Goal: Information Seeking & Learning: Check status

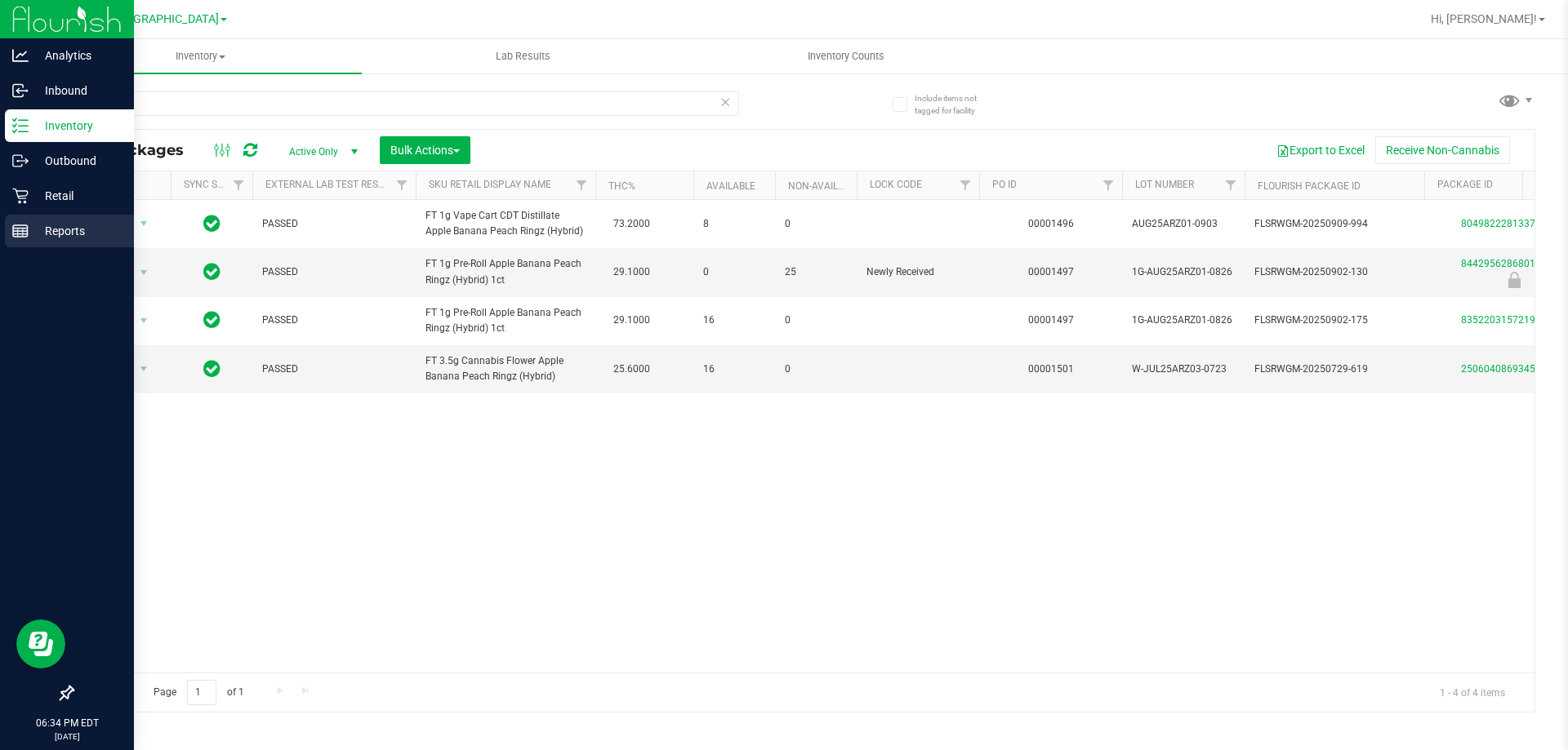
type input "arz"
click at [15, 229] on line at bounding box center [20, 229] width 14 height 0
click at [18, 197] on icon at bounding box center [20, 196] width 15 height 15
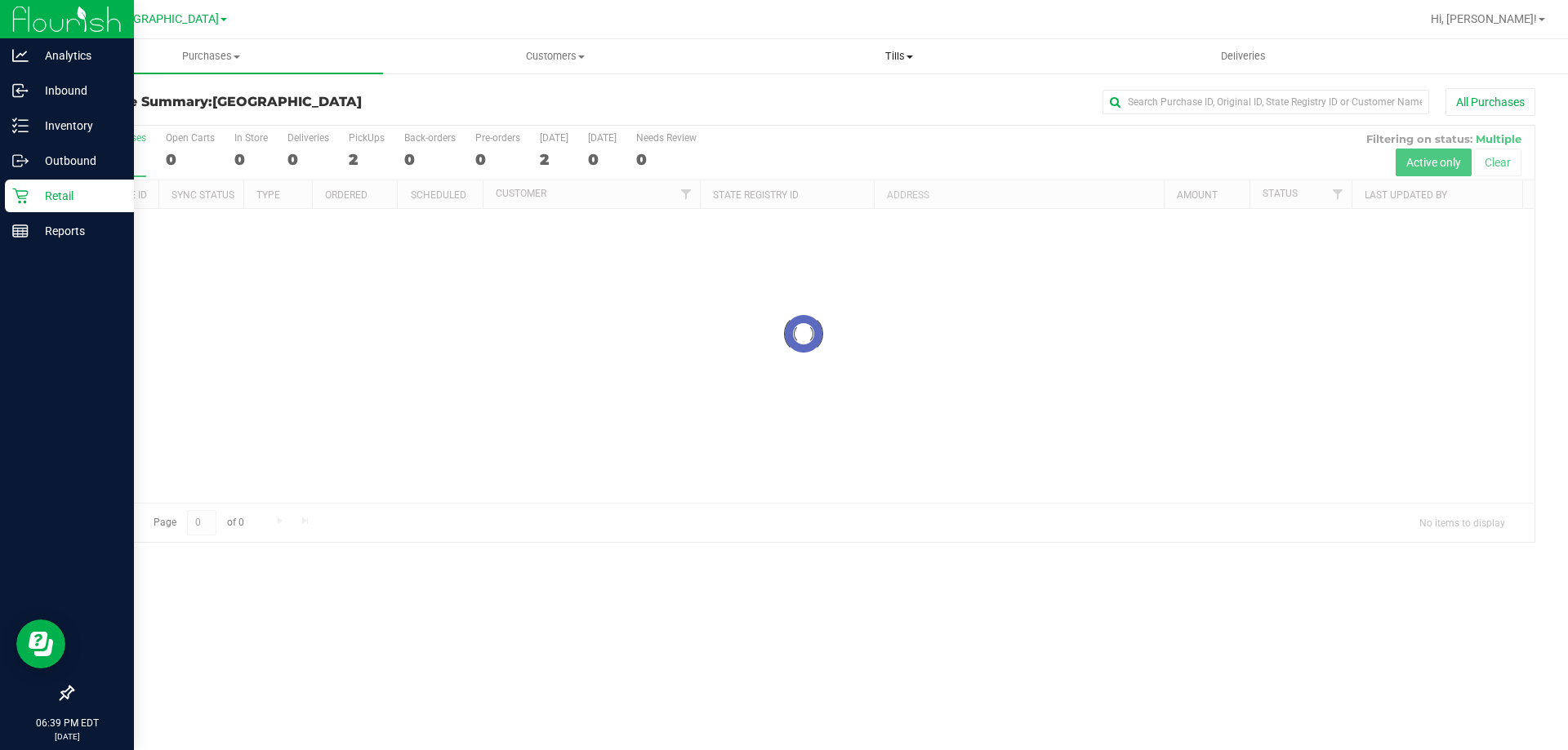
click at [916, 67] on uib-tab-heading "Tills Manage tills Reconcile e-payments" at bounding box center [899, 57] width 342 height 33
click at [837, 91] on li "Manage tills" at bounding box center [898, 99] width 343 height 19
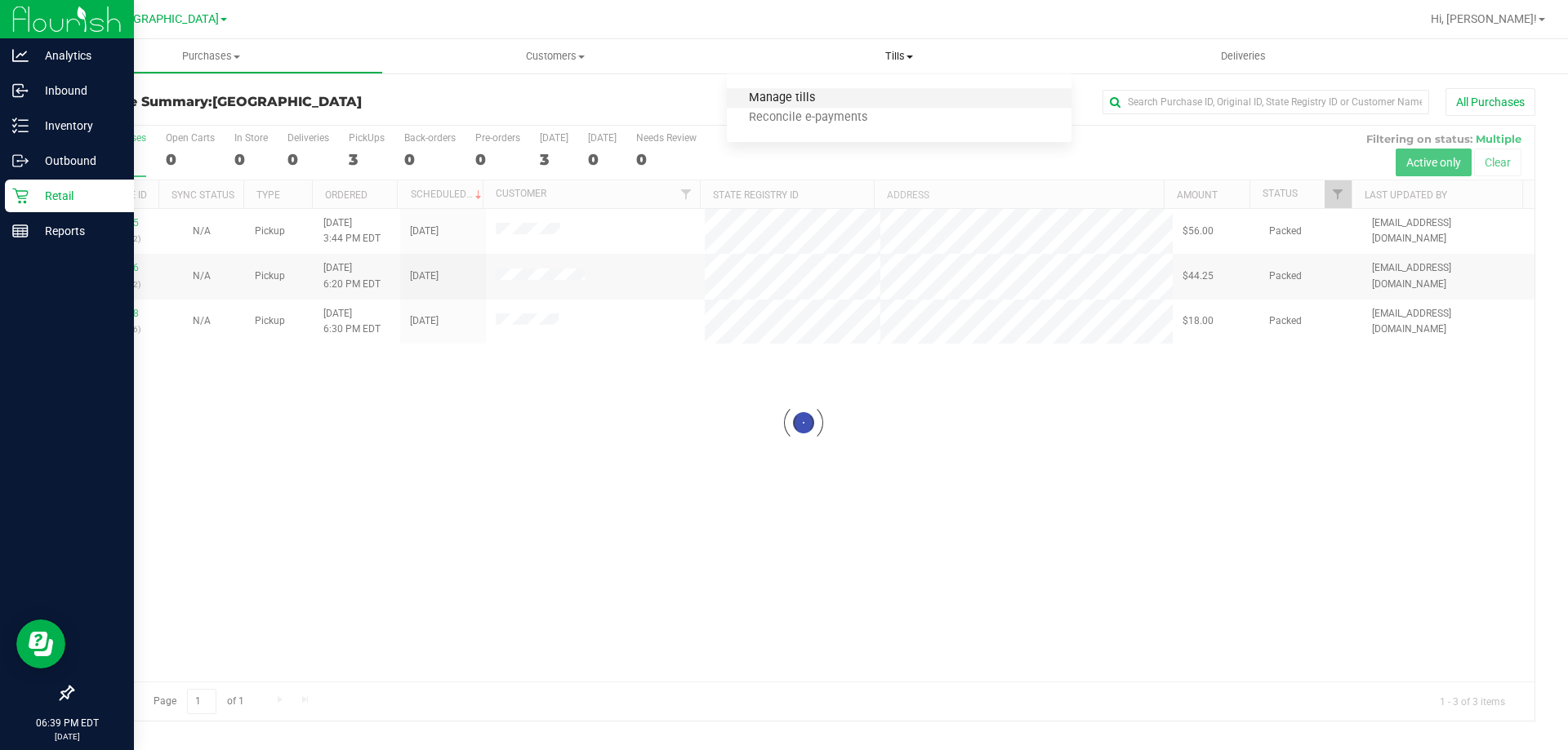
click at [826, 104] on span "Manage tills" at bounding box center [782, 98] width 111 height 13
click at [878, 100] on li "Manage tills" at bounding box center [898, 99] width 343 height 19
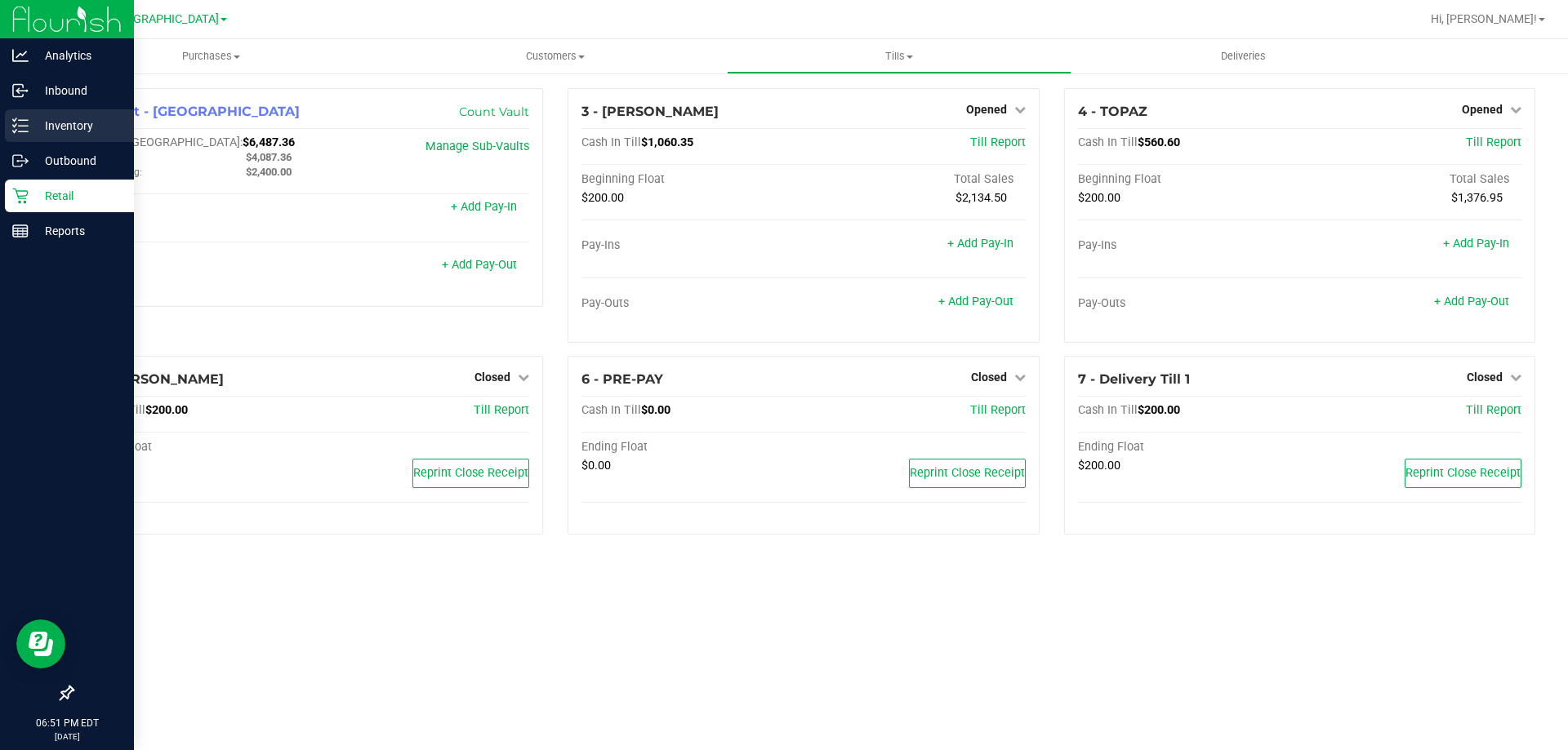
click at [25, 114] on div "Inventory" at bounding box center [69, 126] width 129 height 33
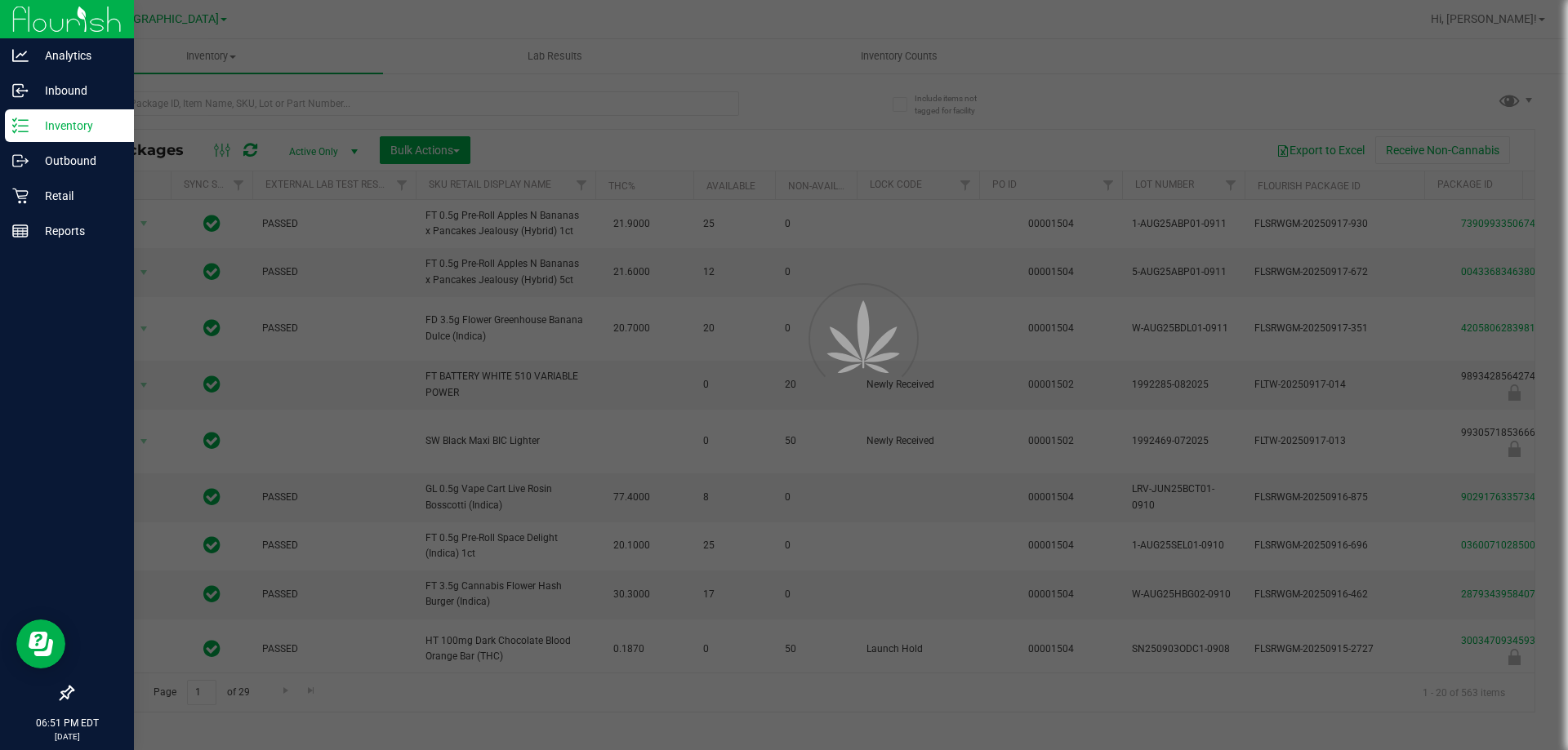
type input "[DATE]"
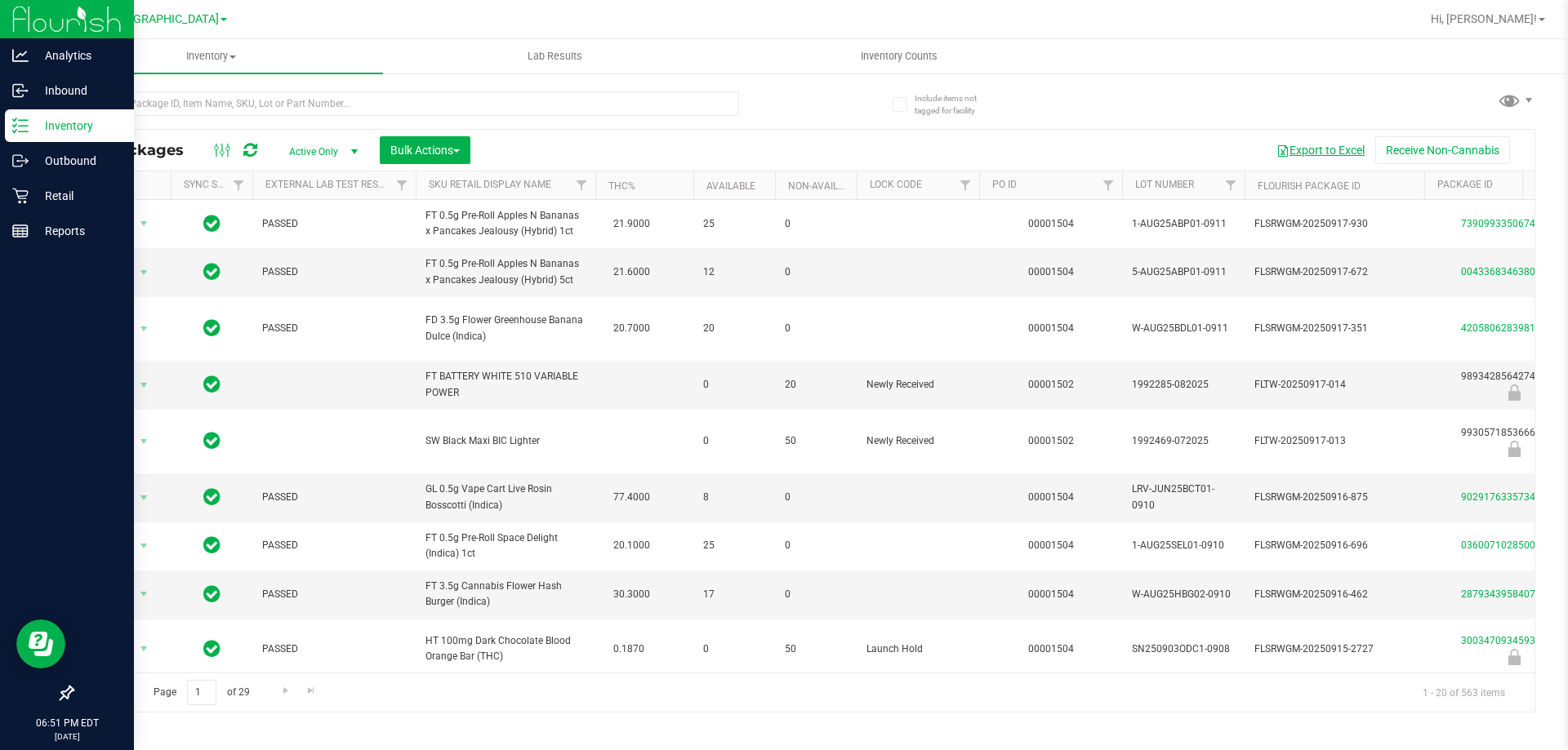
click at [1292, 145] on button "Export to Excel" at bounding box center [1321, 150] width 110 height 28
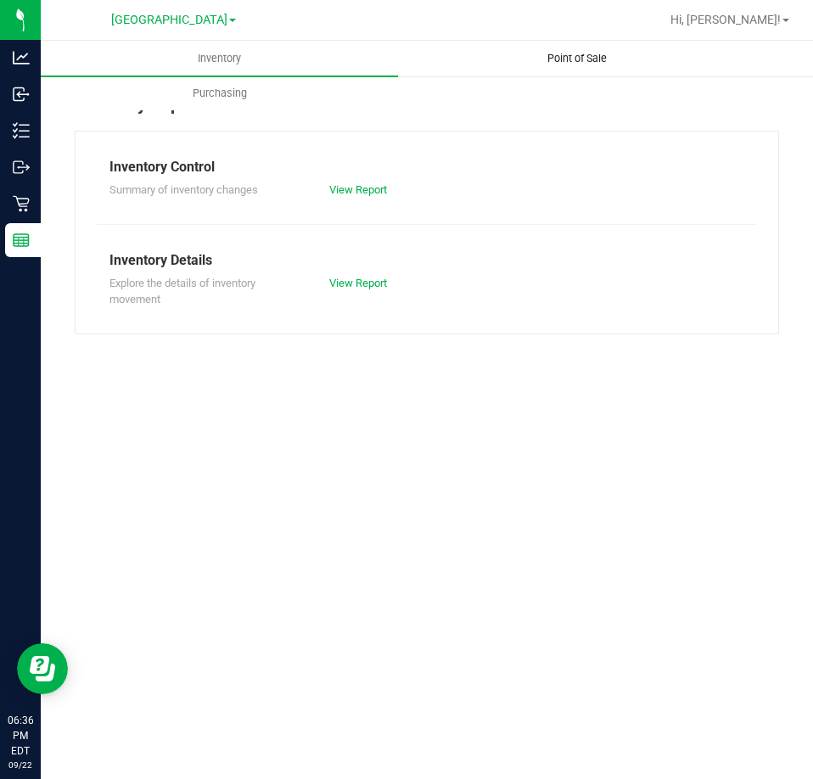
click at [526, 73] on uib-tab-heading "Point of Sale" at bounding box center [577, 59] width 356 height 34
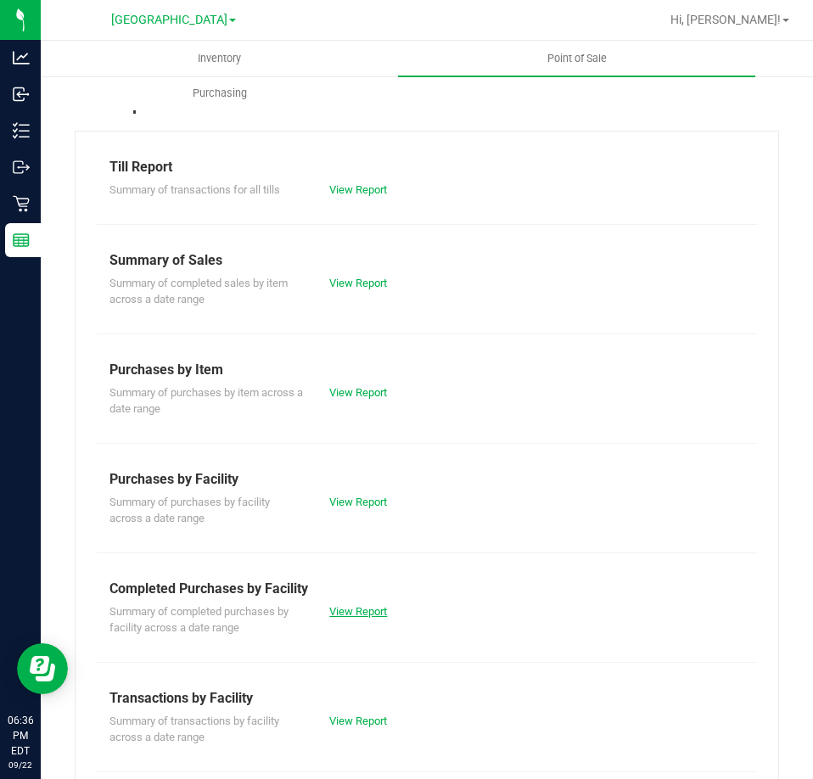
click at [354, 607] on link "View Report" at bounding box center [358, 611] width 58 height 13
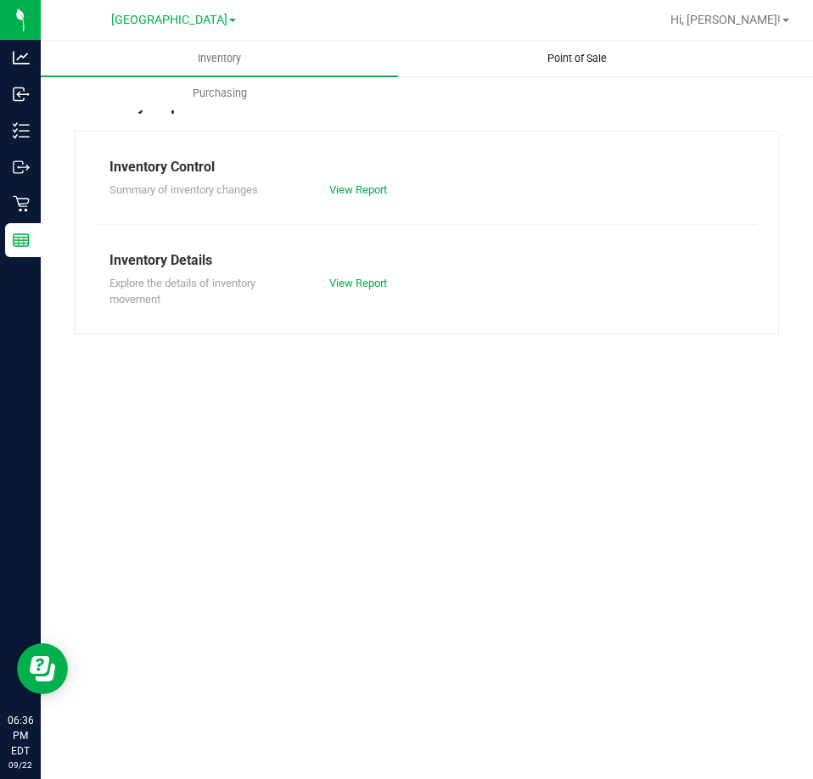
click at [520, 70] on uib-tab-heading "Point of Sale" at bounding box center [577, 59] width 356 height 34
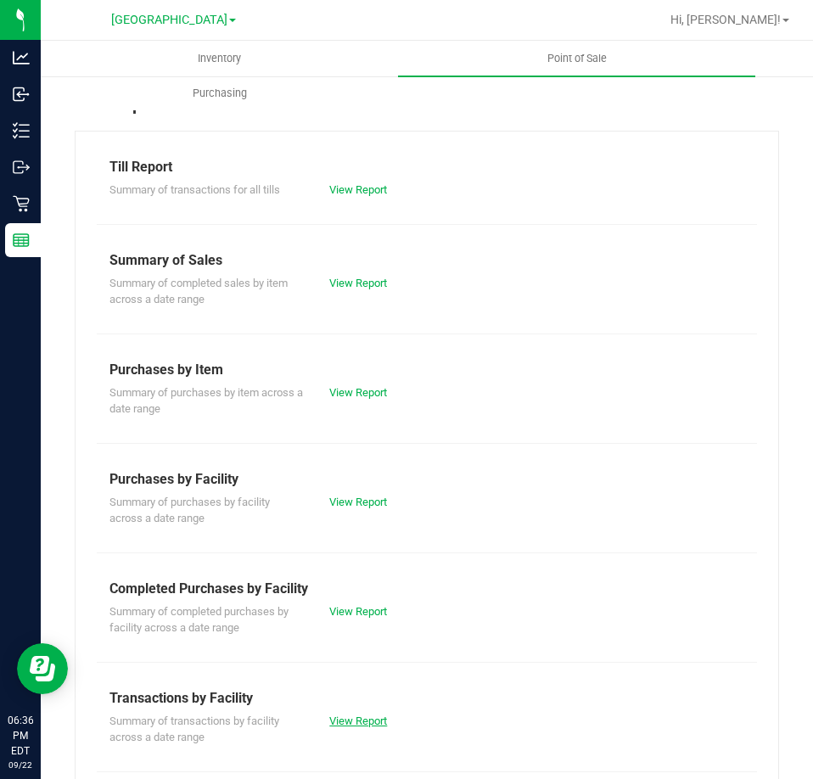
click at [340, 717] on link "View Report" at bounding box center [358, 721] width 58 height 13
